Goal: Information Seeking & Learning: Learn about a topic

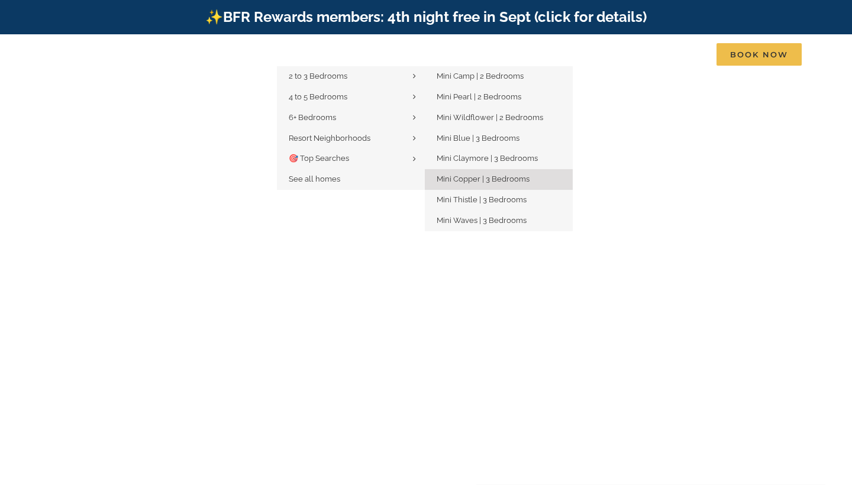
click at [468, 176] on span "Mini Copper | 3 Bedrooms" at bounding box center [483, 178] width 93 height 9
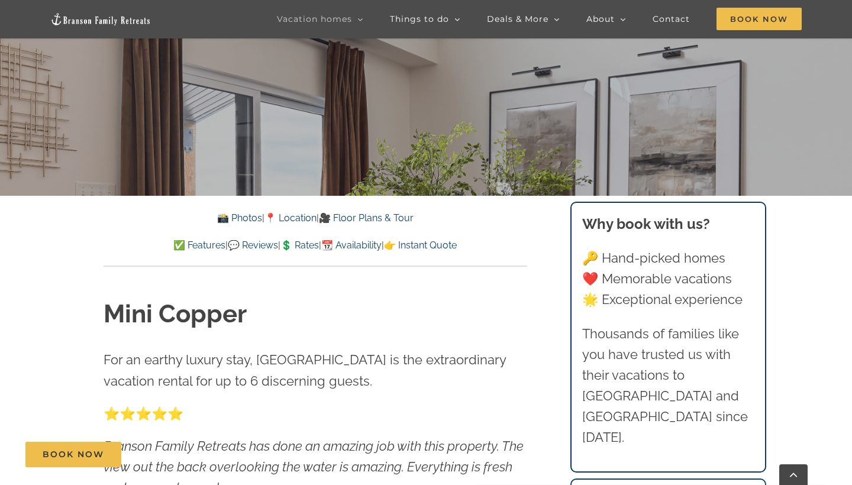
scroll to position [333, 0]
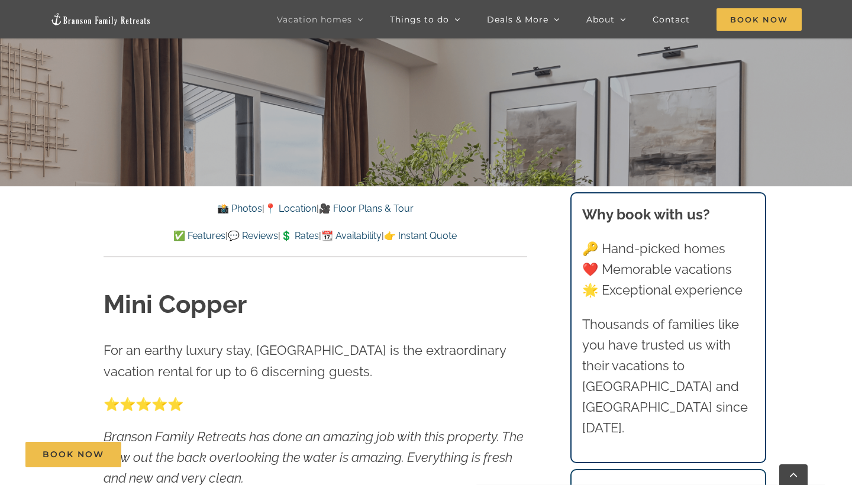
click at [371, 235] on link "📆 Availability" at bounding box center [351, 235] width 60 height 11
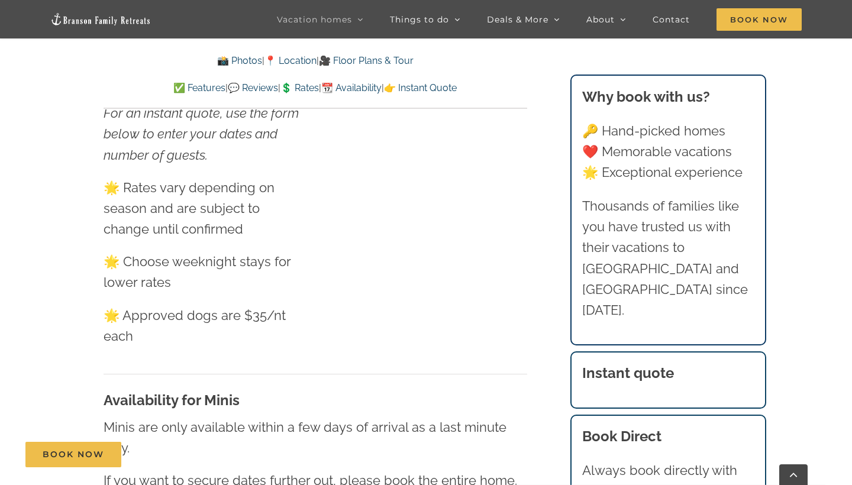
click at [476, 358] on div "Availability for Minis Minis are only available within a few days of arrival as…" at bounding box center [316, 430] width 424 height 145
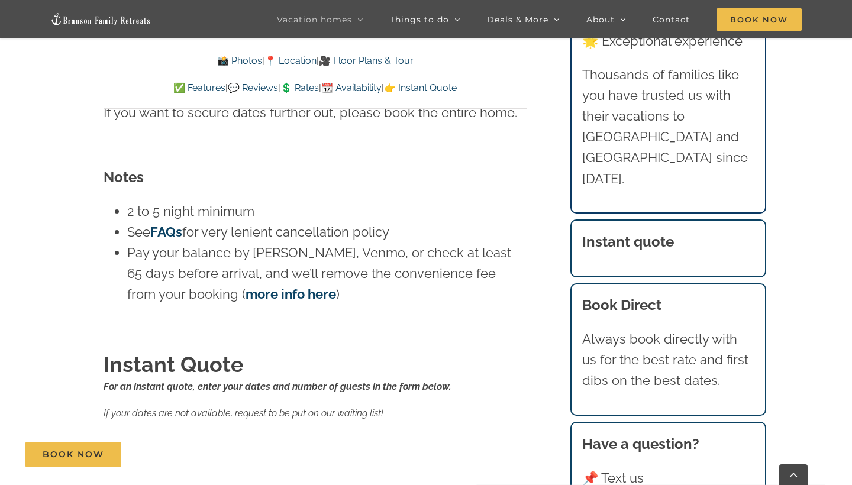
scroll to position [6932, 0]
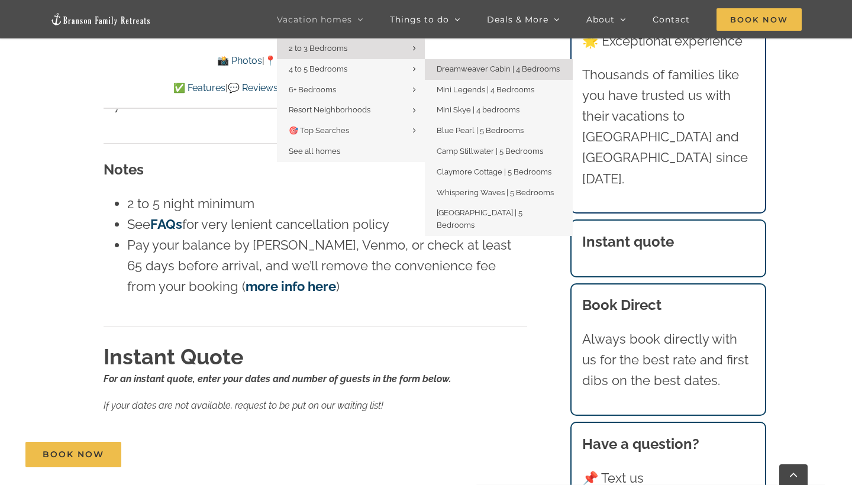
click at [453, 70] on span "Dreamweaver Cabin | 4 Bedrooms" at bounding box center [498, 68] width 123 height 9
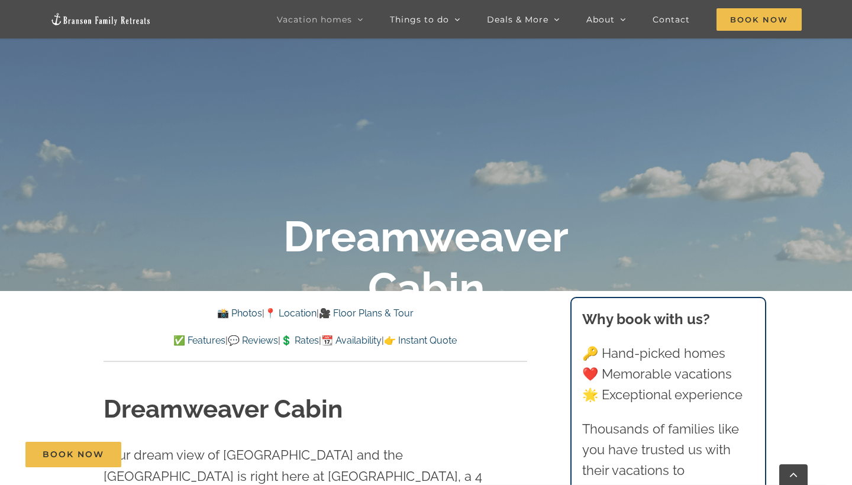
scroll to position [286, 0]
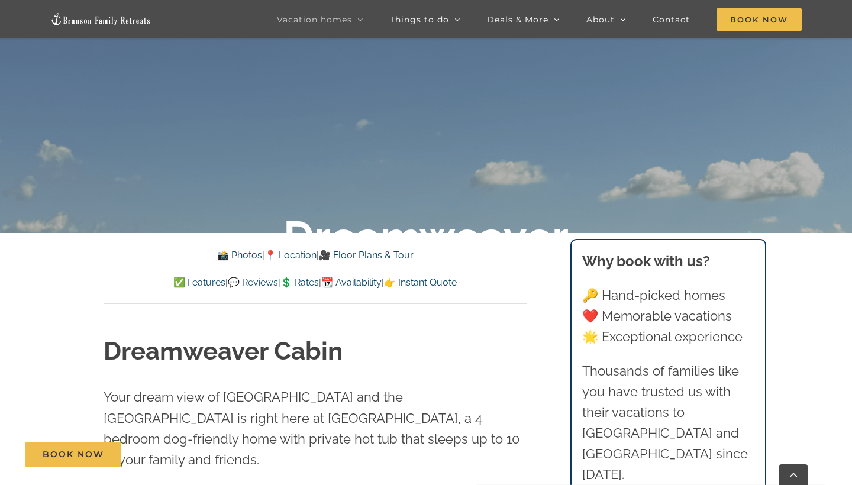
click at [182, 281] on link "✅ Features" at bounding box center [199, 282] width 52 height 11
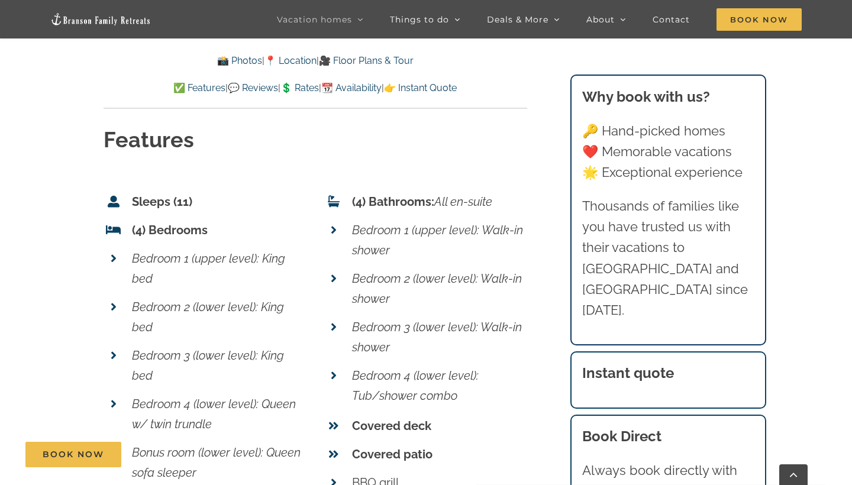
click at [493, 361] on li "Bedroom 4 (lower level): Tub/shower combo" at bounding box center [425, 385] width 203 height 49
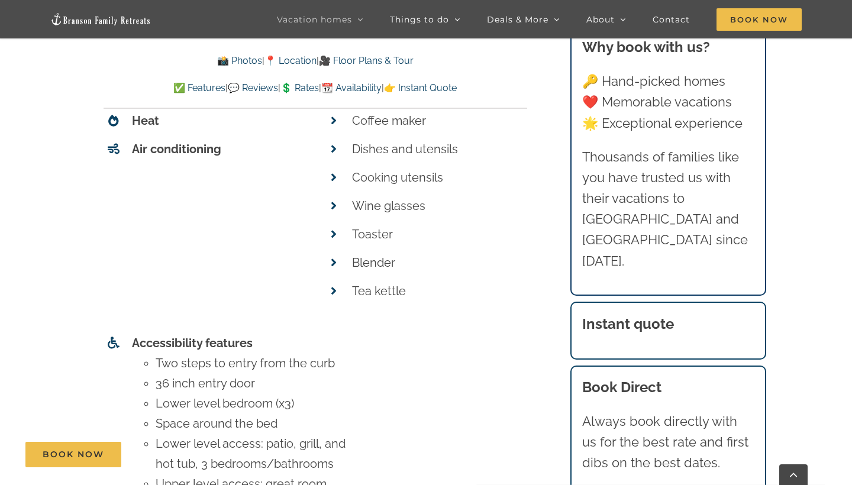
scroll to position [0, 0]
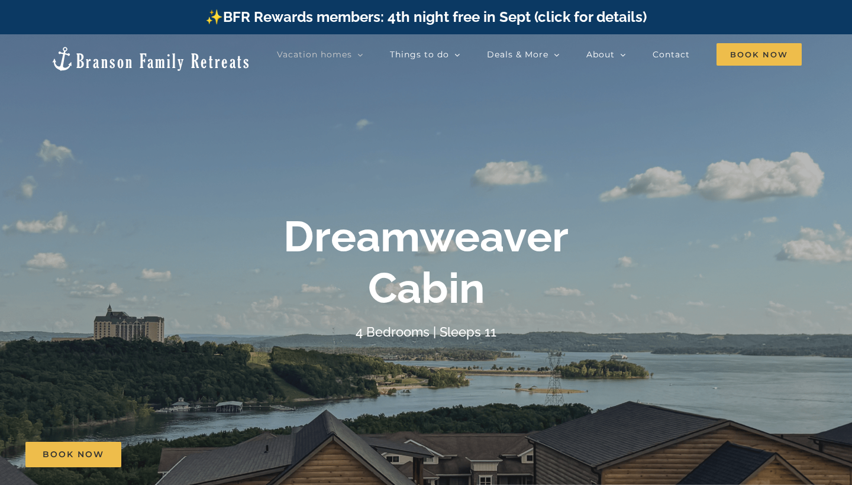
click at [759, 388] on div at bounding box center [426, 276] width 852 height 485
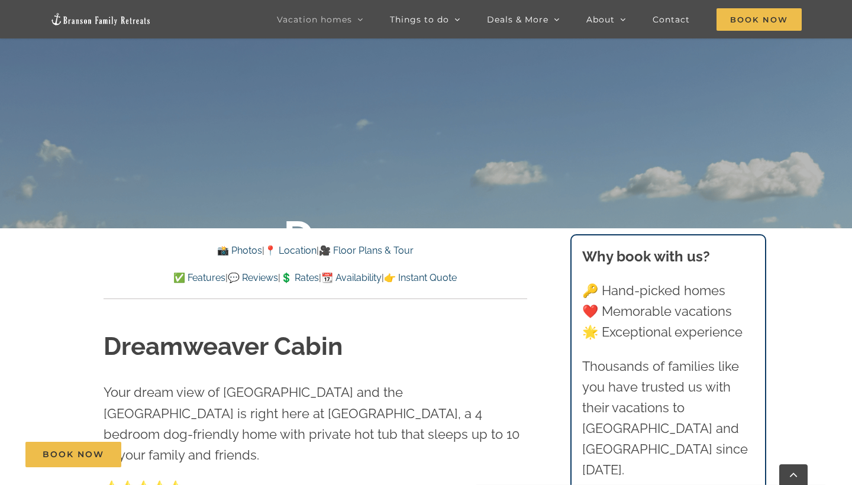
scroll to position [292, 0]
click at [486, 411] on p "Your dream view of Table Rock Lake and the Ozark Mountains is right here at Dre…" at bounding box center [316, 423] width 424 height 83
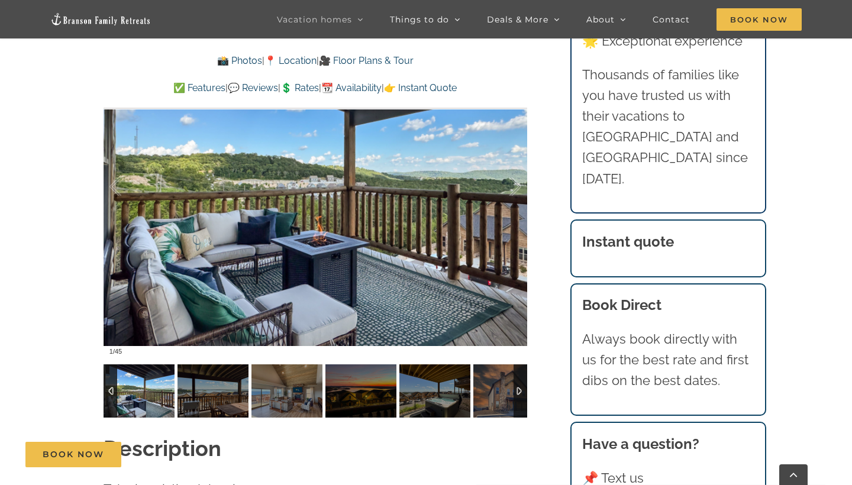
scroll to position [914, 0]
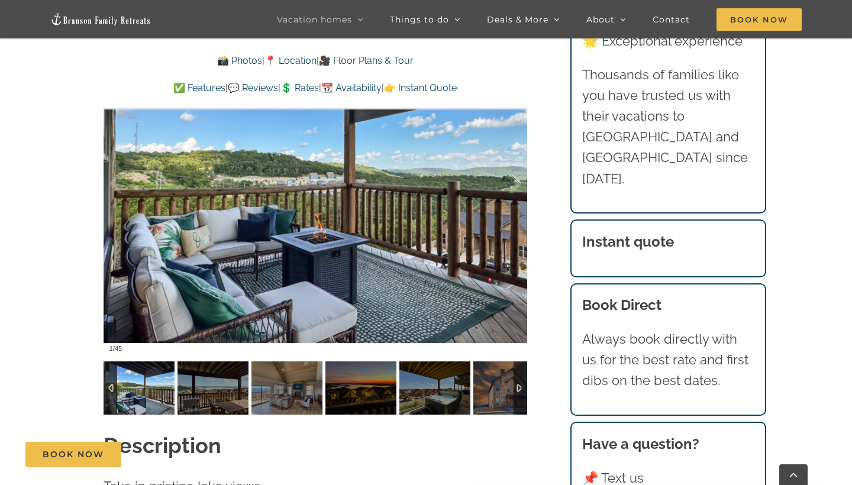
click at [508, 373] on img at bounding box center [508, 387] width 71 height 53
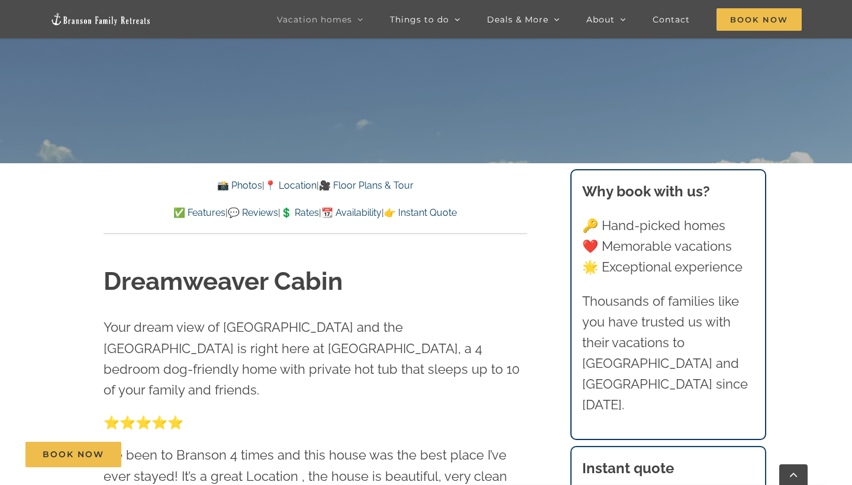
click at [237, 186] on link "📸 Photos" at bounding box center [239, 185] width 45 height 11
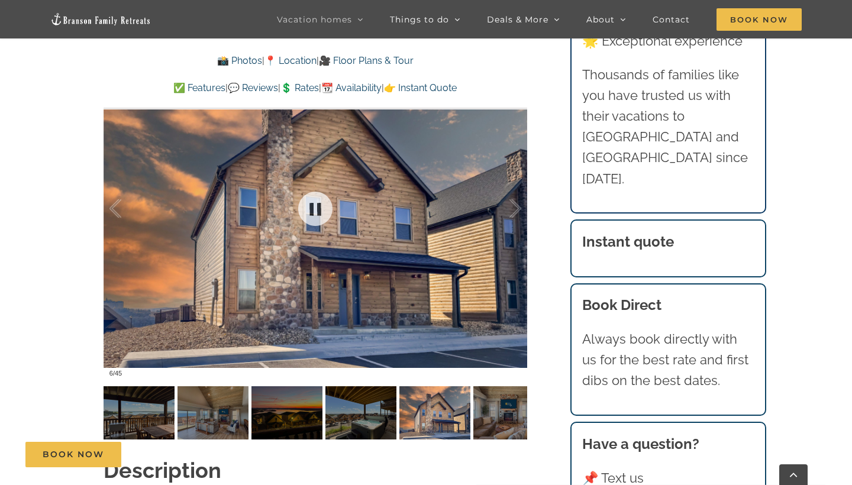
scroll to position [891, 0]
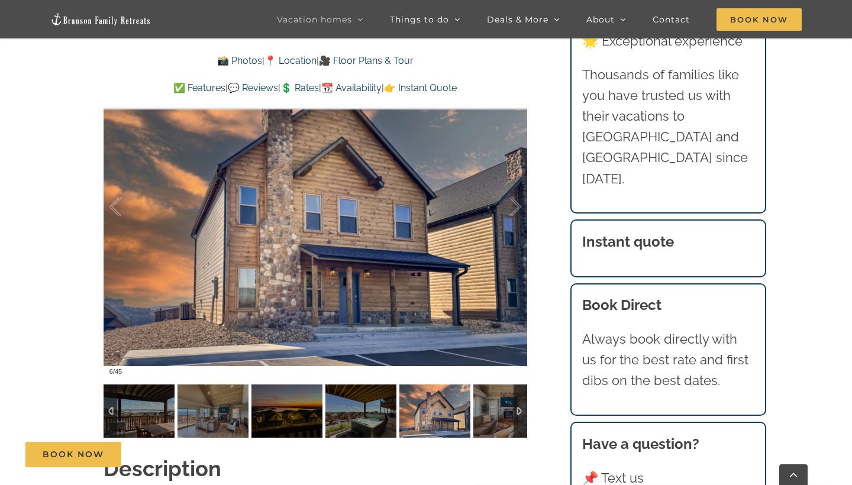
click at [434, 401] on img at bounding box center [434, 410] width 71 height 53
click at [503, 386] on img at bounding box center [508, 410] width 71 height 53
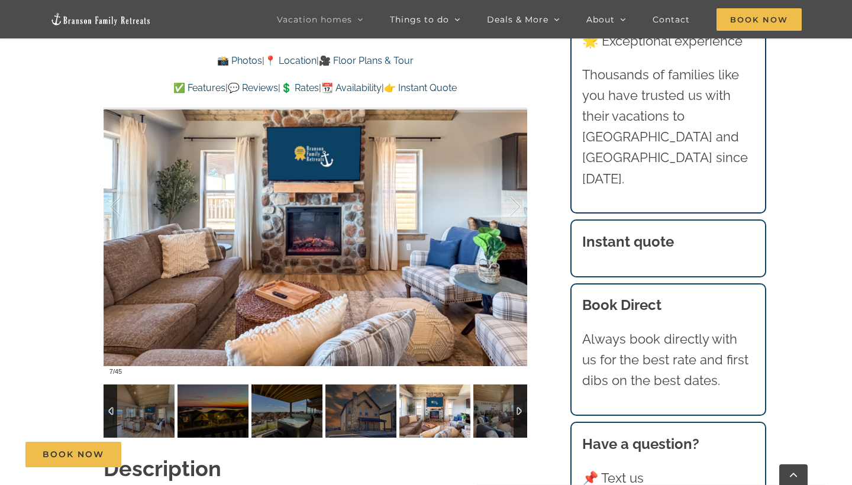
click at [521, 389] on div at bounding box center [520, 410] width 14 height 53
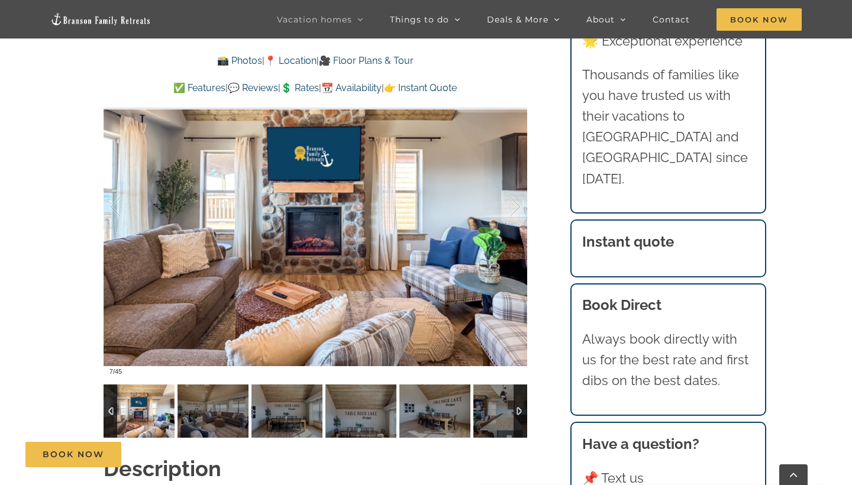
click at [521, 389] on div at bounding box center [520, 410] width 14 height 53
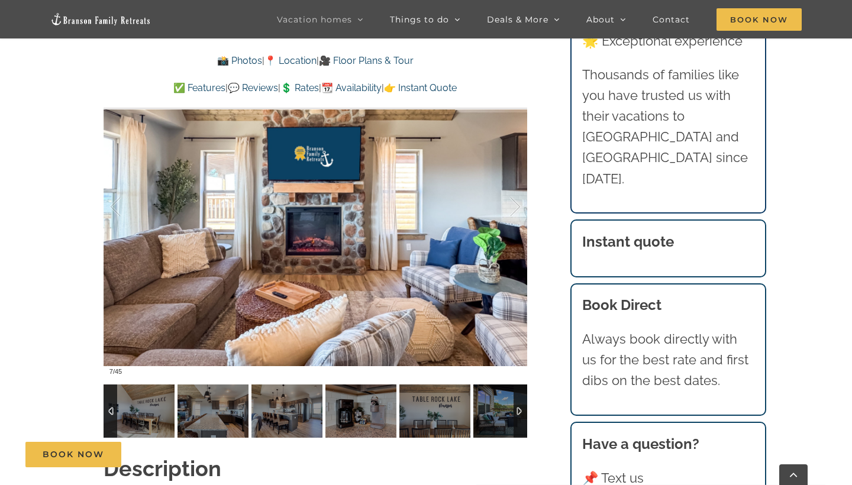
click at [521, 389] on div at bounding box center [520, 410] width 14 height 53
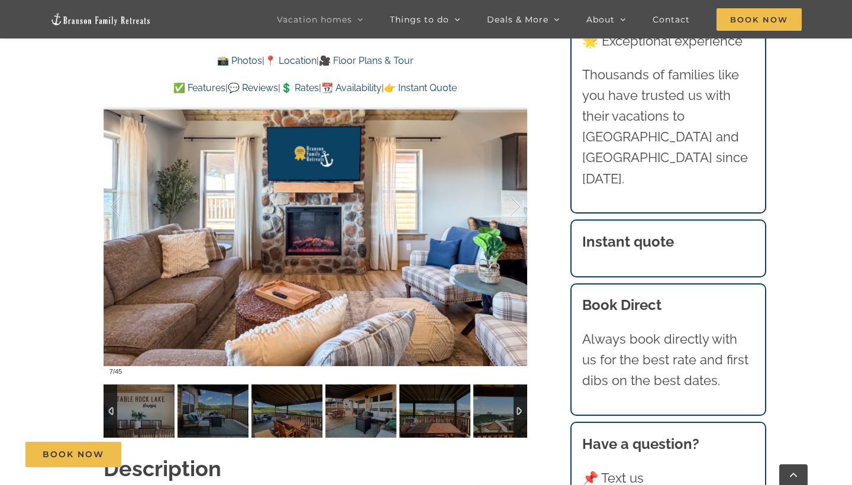
click at [521, 389] on div at bounding box center [520, 410] width 14 height 53
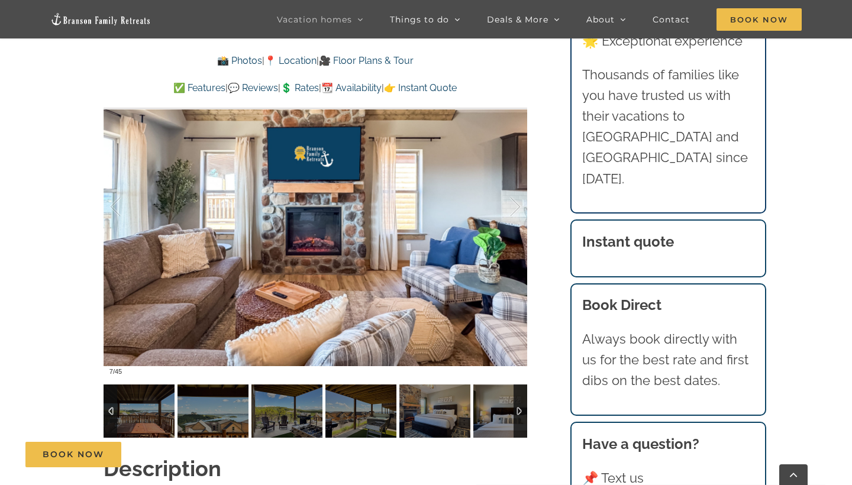
click at [521, 389] on div at bounding box center [520, 410] width 14 height 53
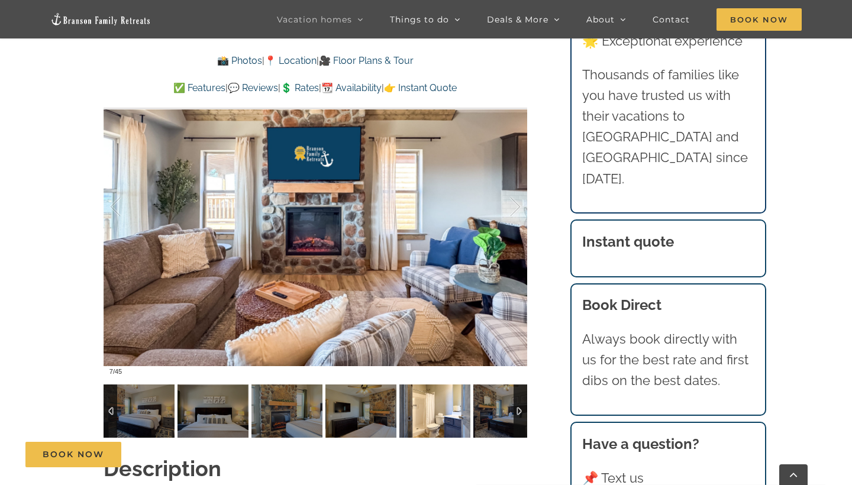
click at [412, 403] on img at bounding box center [434, 410] width 71 height 53
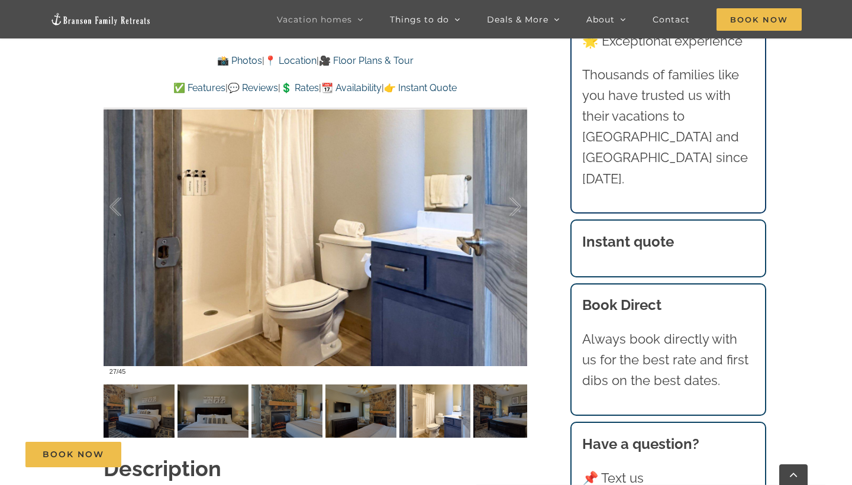
click at [536, 383] on div "Dreamweaver Cabin Your dream view of Table Rock Lake and the Ozark Mountains is…" at bounding box center [315, 68] width 471 height 739
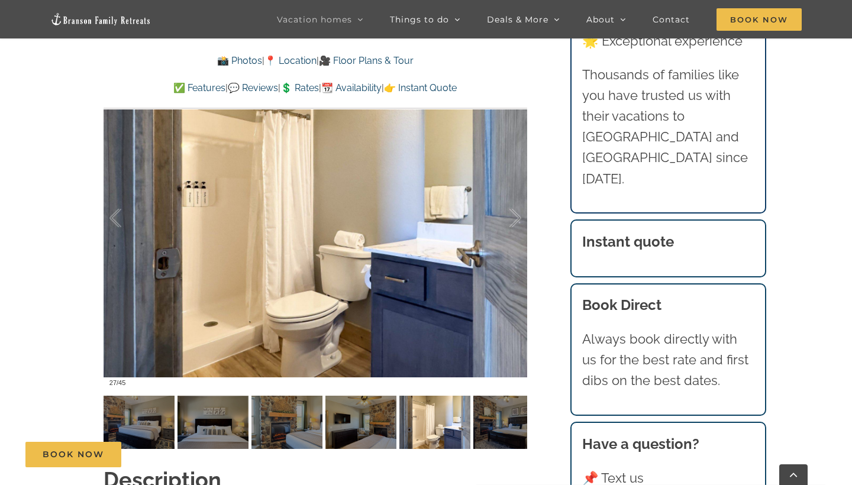
scroll to position [935, 0]
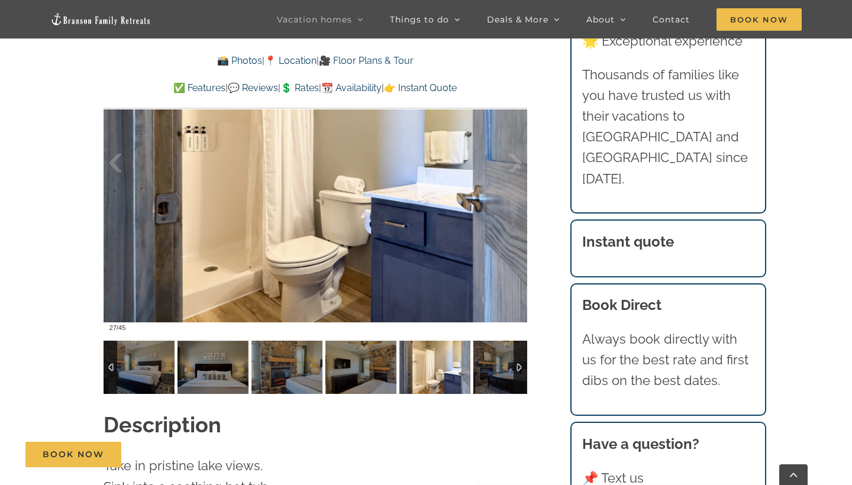
click at [521, 360] on div at bounding box center [520, 367] width 14 height 53
